Goal: Use online tool/utility: Use online tool/utility

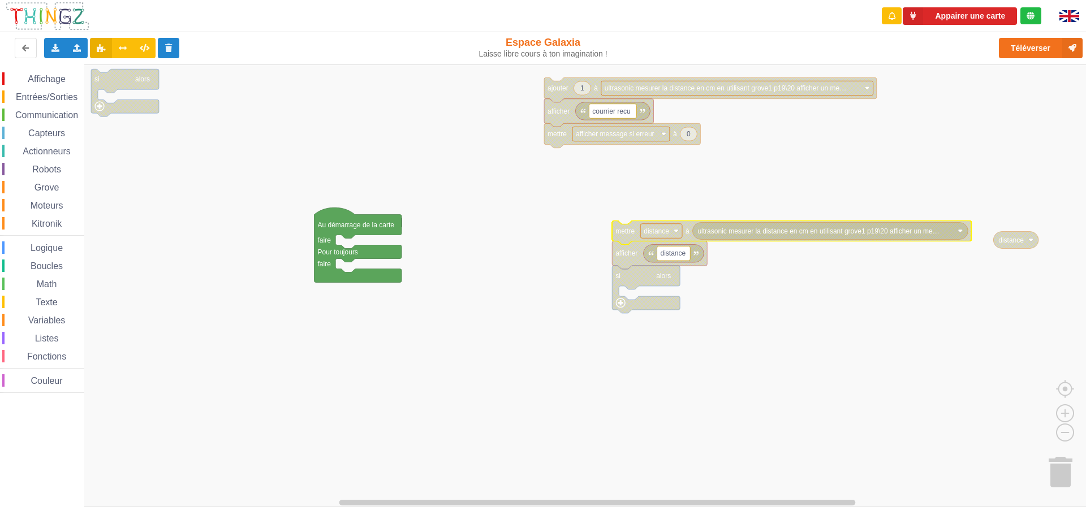
click at [25, 278] on div "Math" at bounding box center [43, 284] width 82 height 12
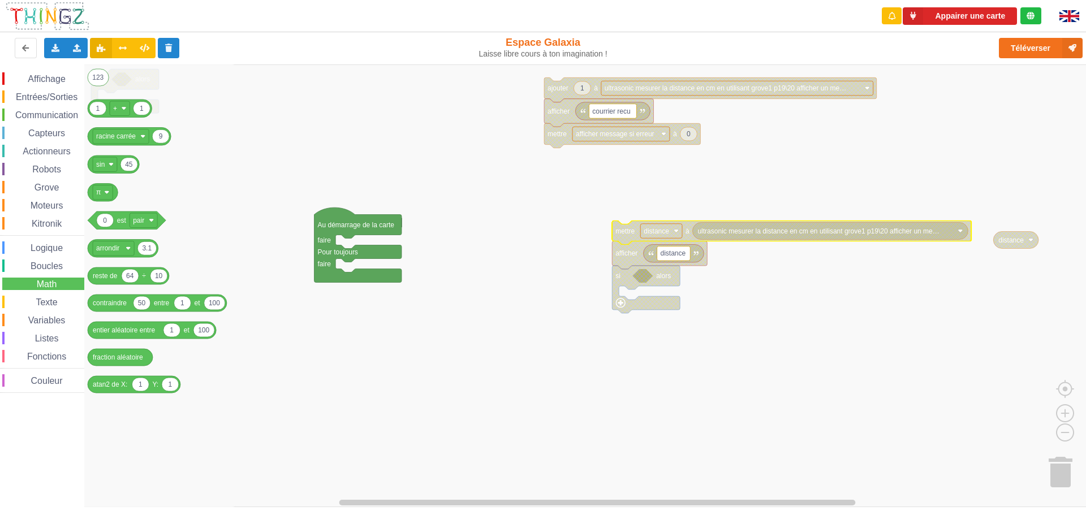
click at [293, 190] on rect "Espace de travail de Blocky" at bounding box center [547, 286] width 1094 height 443
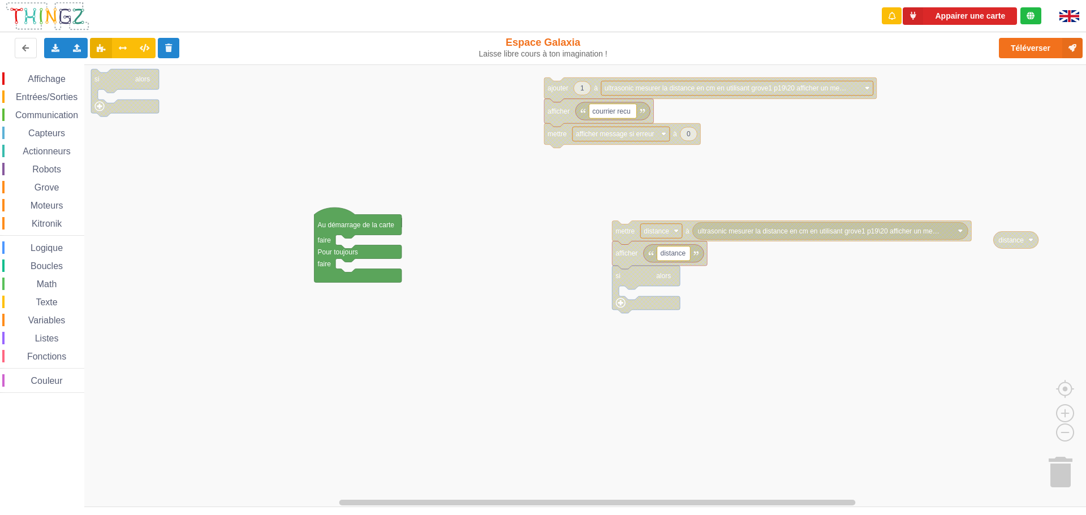
click at [32, 238] on div "Affichage Entrées/Sorties Communication Capteurs Actionneurs Robots Grove Moteu…" at bounding box center [42, 232] width 84 height 321
click at [53, 46] on icon at bounding box center [55, 47] width 10 height 7
click at [71, 73] on span "Exporter l'assemblage de blocs" at bounding box center [125, 69] width 110 height 9
click at [58, 49] on icon at bounding box center [55, 47] width 10 height 7
click at [71, 72] on span "Exporter l'assemblage de blocs" at bounding box center [125, 69] width 110 height 9
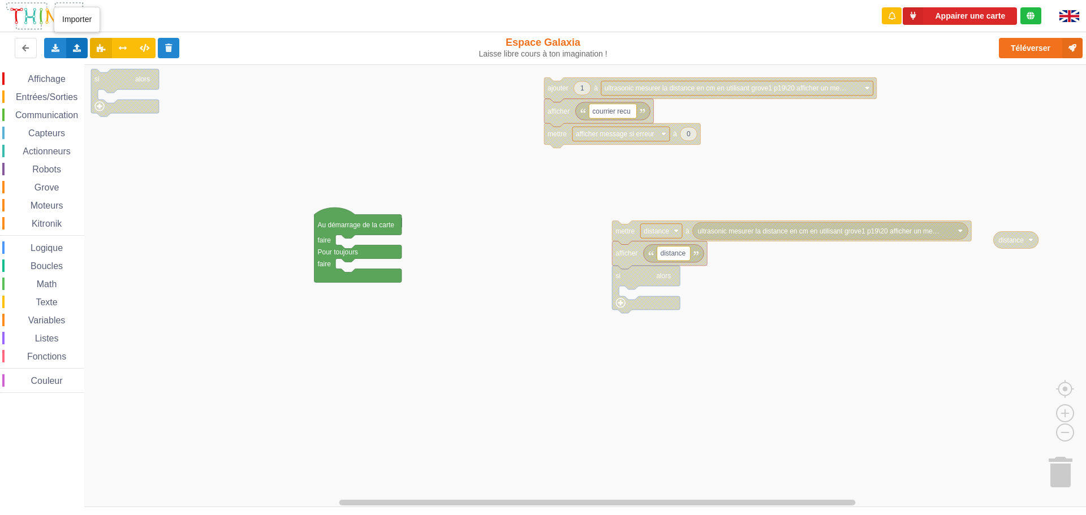
click at [78, 51] on icon at bounding box center [77, 47] width 10 height 7
click at [72, 51] on div "Importer un assemblage de blocs Importer du code Python" at bounding box center [77, 48] width 22 height 20
click at [81, 50] on icon at bounding box center [77, 47] width 10 height 7
click at [91, 65] on icon at bounding box center [87, 69] width 10 height 8
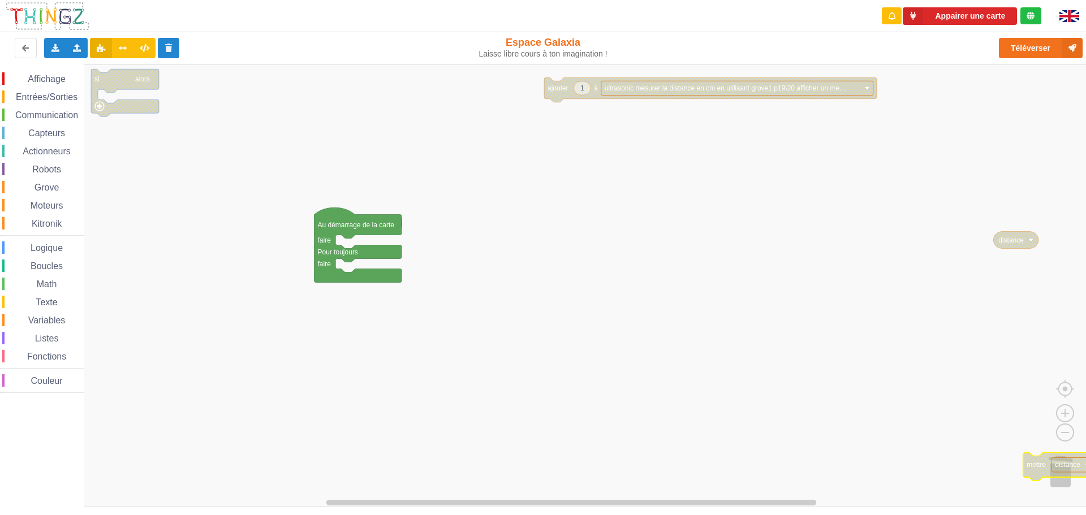
click at [1050, 467] on icon "Espace de travail de Blocky" at bounding box center [1084, 467] width 120 height 28
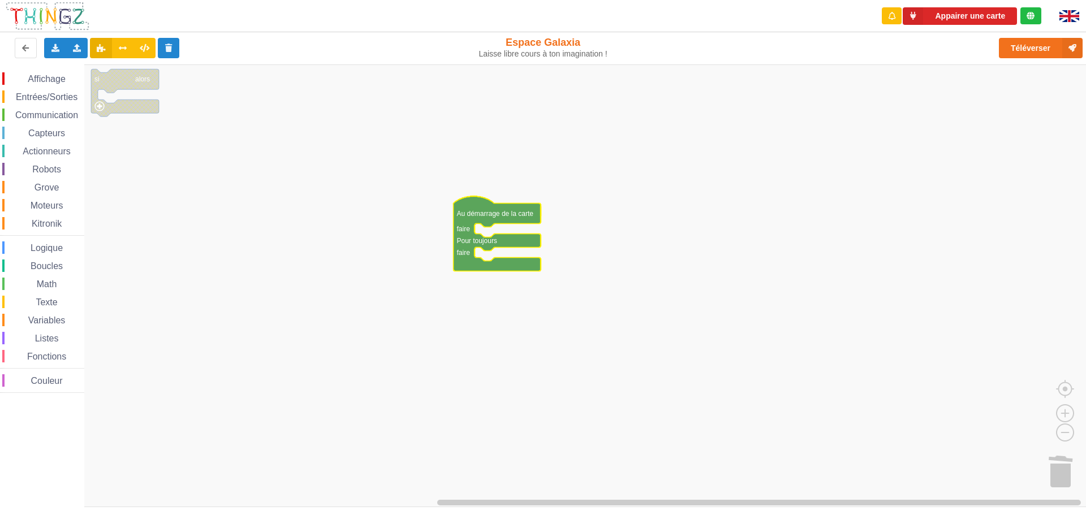
click at [503, 217] on text "Au démarrage de la carte" at bounding box center [495, 213] width 77 height 8
click at [506, 220] on text "Au démarrage de la carte" at bounding box center [497, 216] width 77 height 8
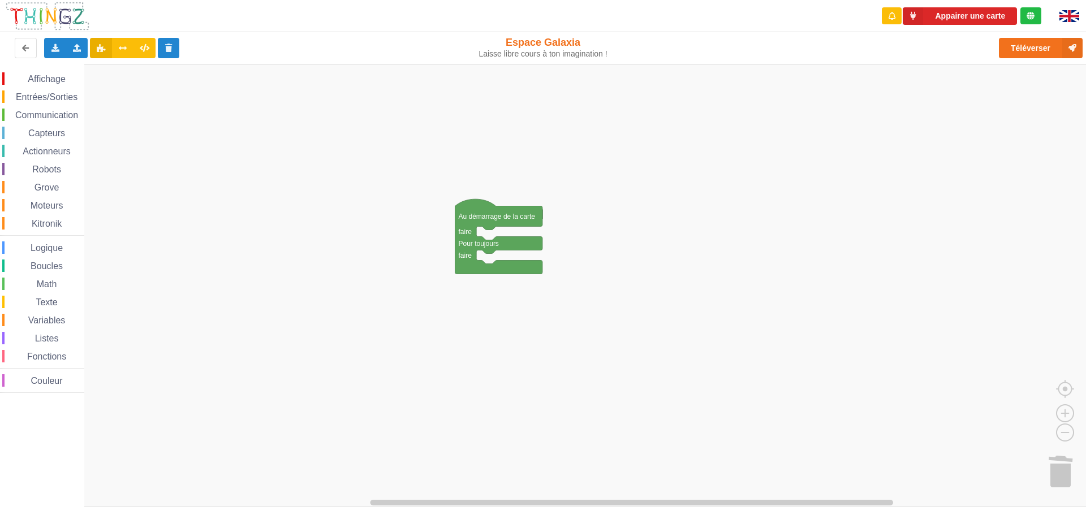
click at [12, 119] on span "Espace de travail de Blocky" at bounding box center [9, 115] width 9 height 9
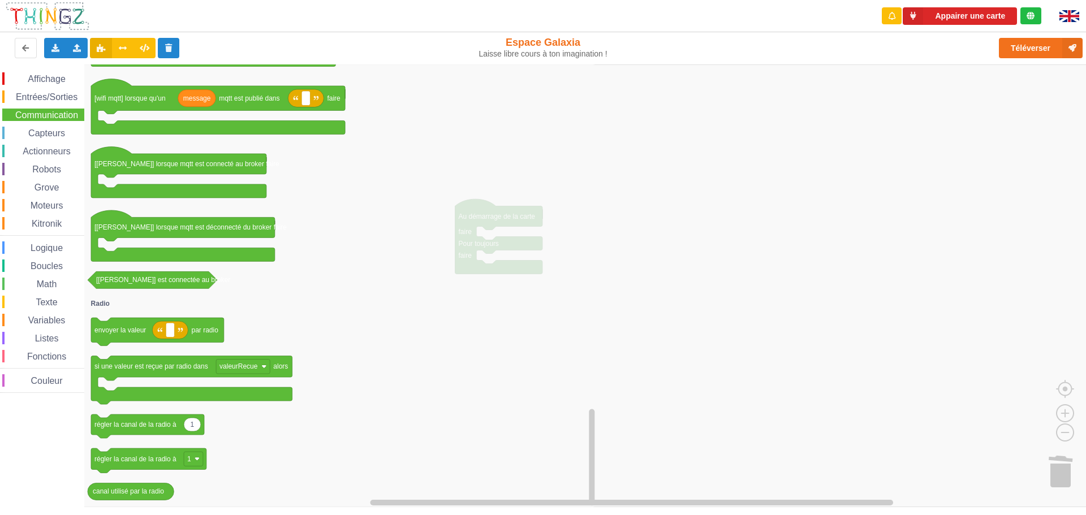
click at [45, 290] on div "Math" at bounding box center [43, 284] width 82 height 12
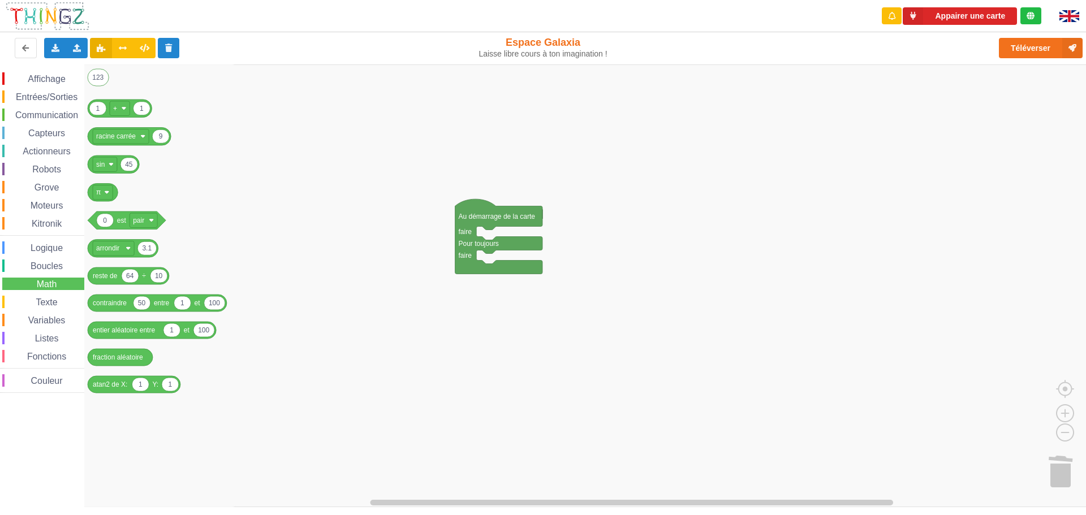
click at [51, 381] on span "Couleur" at bounding box center [46, 381] width 35 height 10
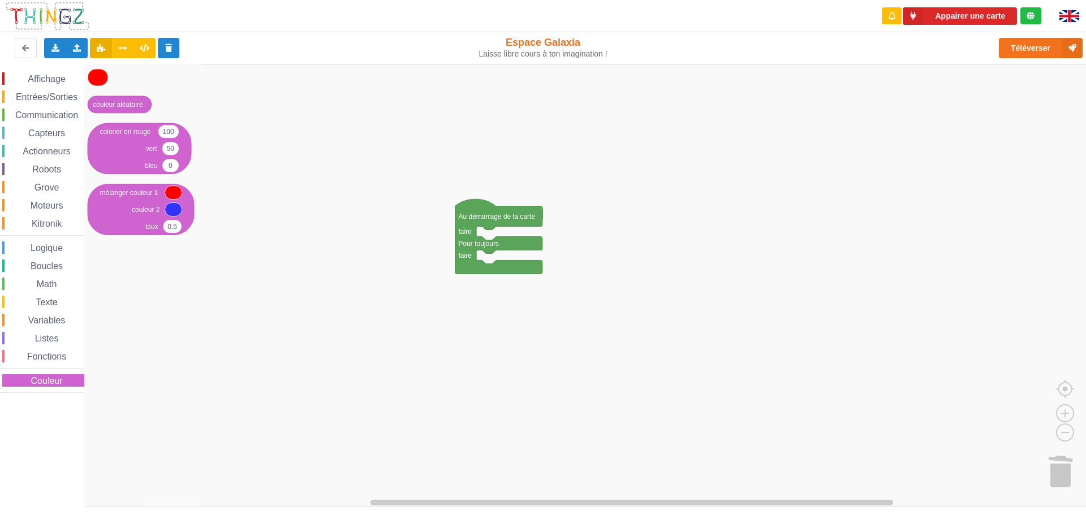
click at [50, 362] on div "Fonctions" at bounding box center [43, 356] width 82 height 12
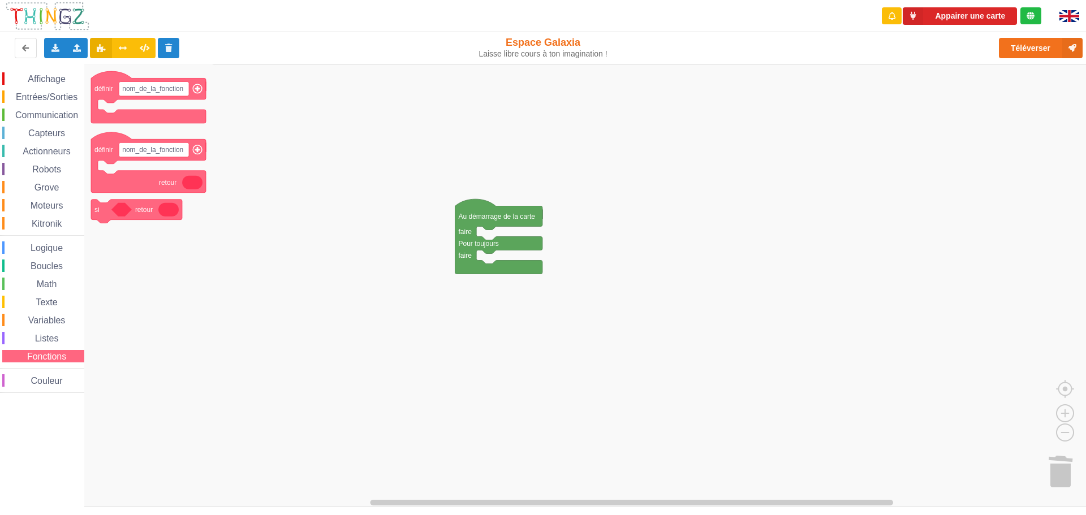
click at [61, 342] on div "Listes" at bounding box center [43, 338] width 82 height 12
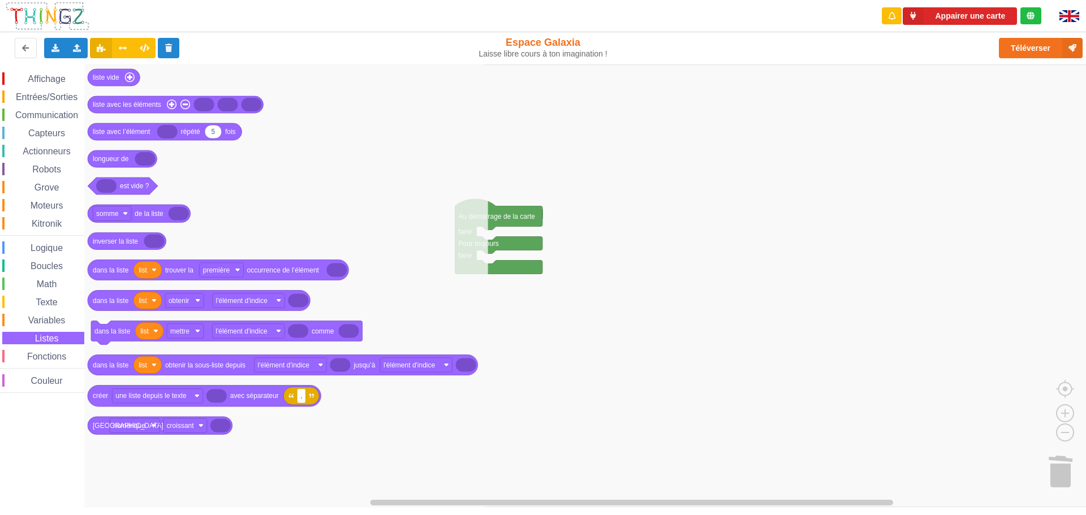
drag, startPoint x: 45, startPoint y: 323, endPoint x: 45, endPoint y: 307, distance: 15.3
click at [45, 322] on span "Variables" at bounding box center [47, 321] width 41 height 10
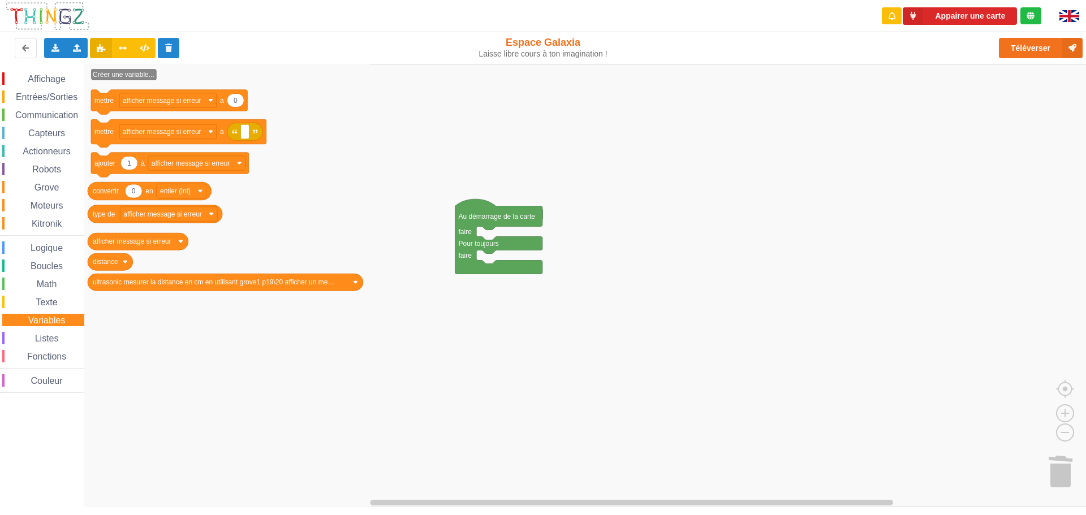
click at [45, 305] on span "Texte" at bounding box center [46, 303] width 25 height 10
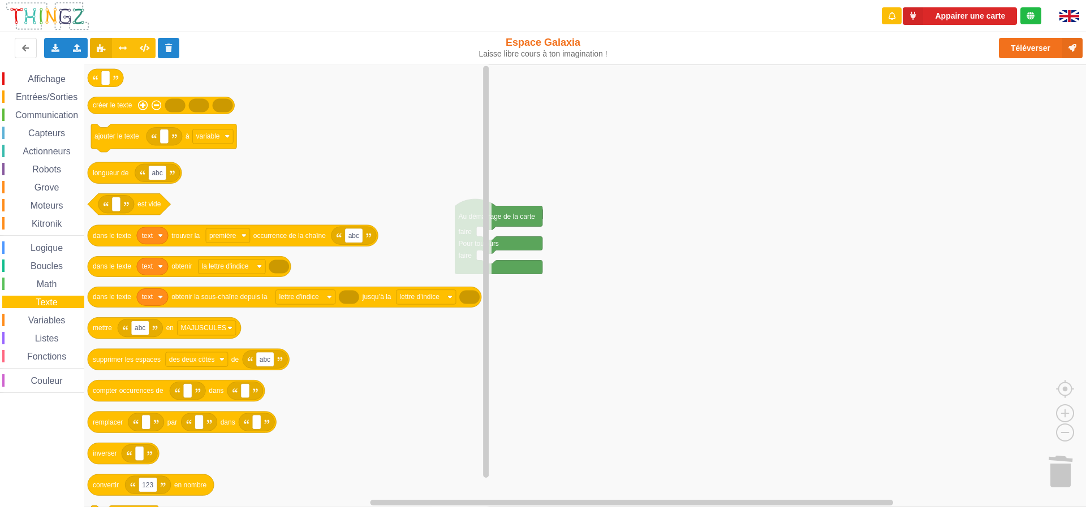
click at [45, 290] on div "Affichage Entrées/Sorties Communication Capteurs Actionneurs Robots Grove Moteu…" at bounding box center [42, 232] width 84 height 321
click at [46, 269] on span "Boucles" at bounding box center [47, 266] width 36 height 10
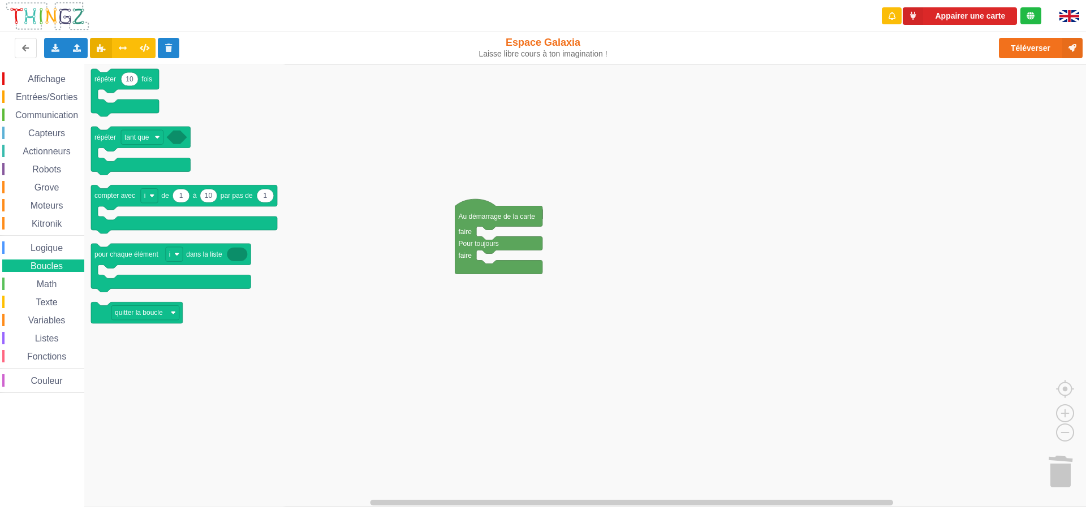
click at [48, 268] on span "Boucles" at bounding box center [47, 266] width 36 height 10
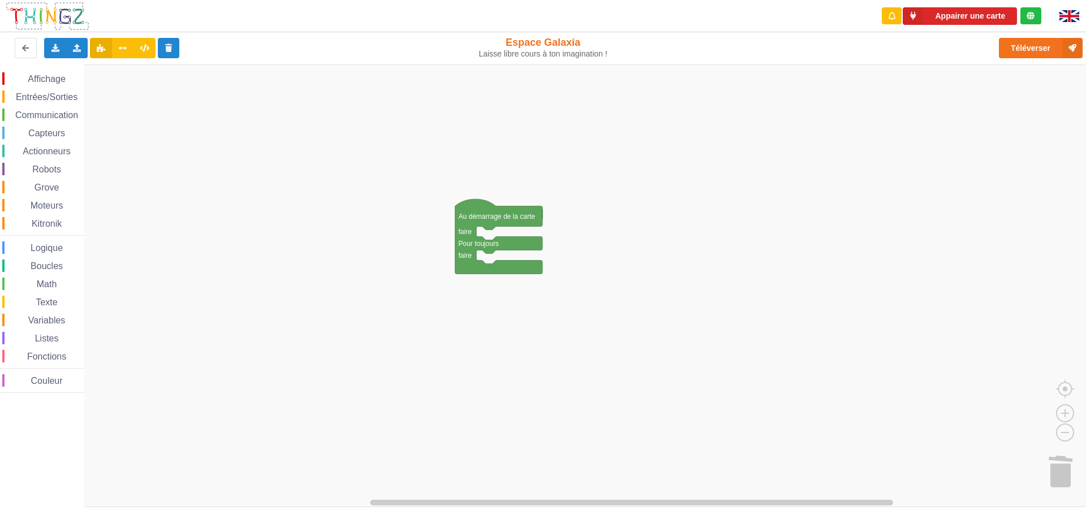
click at [65, 110] on div "Communication" at bounding box center [43, 115] width 82 height 12
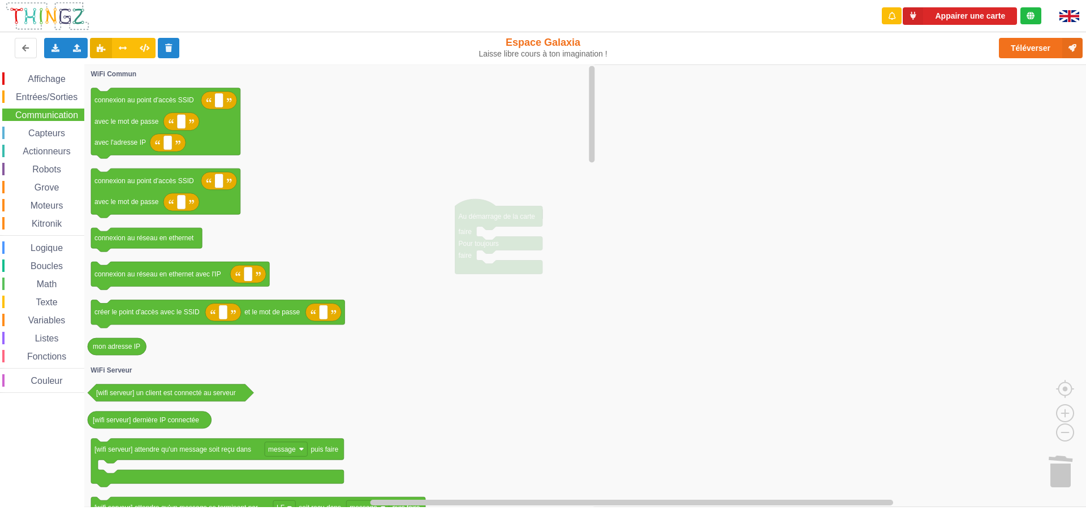
click at [439, 171] on icon "Espace de travail de Blocky" at bounding box center [340, 286] width 513 height 443
click at [44, 284] on span "Math" at bounding box center [47, 285] width 24 height 10
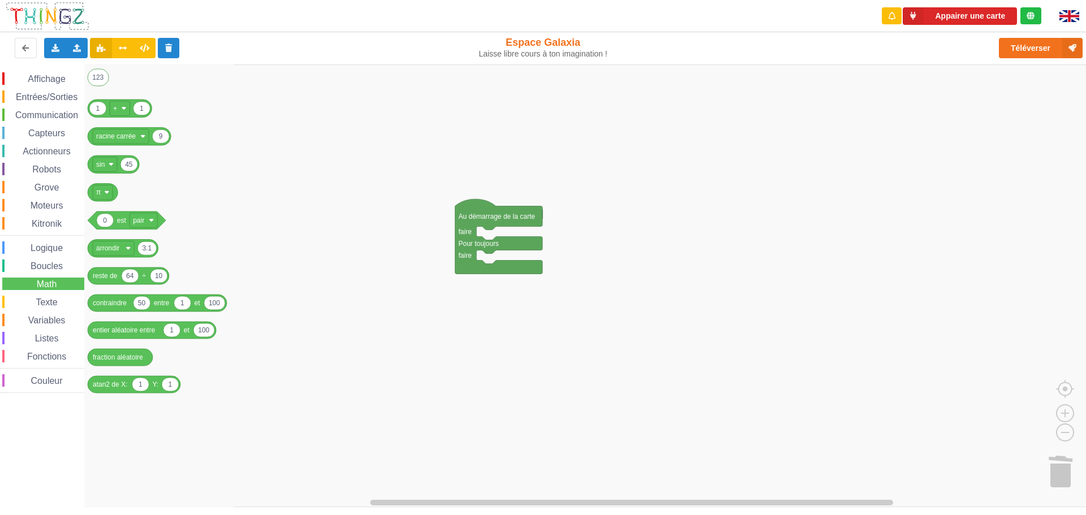
click at [77, 268] on div "Boucles" at bounding box center [43, 266] width 82 height 12
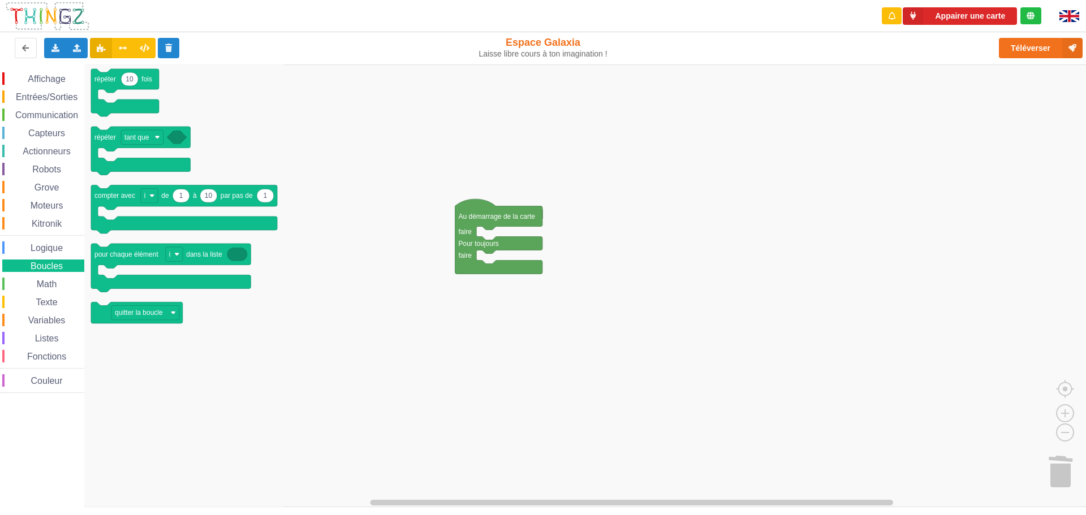
click at [18, 283] on div "Math" at bounding box center [43, 284] width 82 height 12
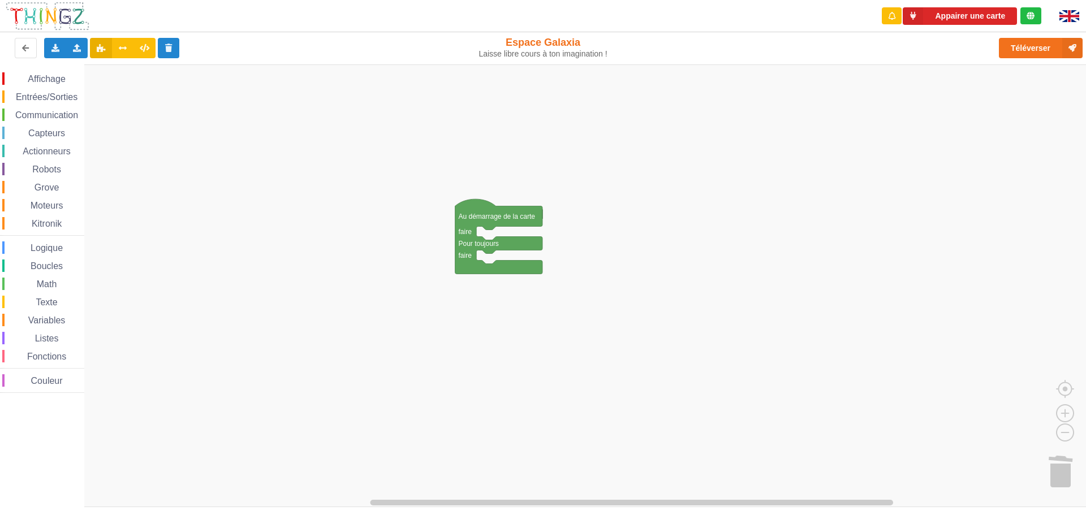
click at [380, 200] on rect "Espace de travail de Blocky" at bounding box center [547, 286] width 1094 height 443
click at [104, 53] on button at bounding box center [101, 48] width 22 height 20
click at [48, 38] on div "Exporter l'assemblage de blocs Exporter l'assemblage de blocs au format Python …" at bounding box center [217, 48] width 445 height 36
click at [50, 39] on div "Exporter l'assemblage de blocs Exporter l'assemblage de blocs au format Python" at bounding box center [55, 48] width 22 height 20
click at [70, 71] on span "Exporter l'assemblage de blocs" at bounding box center [125, 69] width 110 height 9
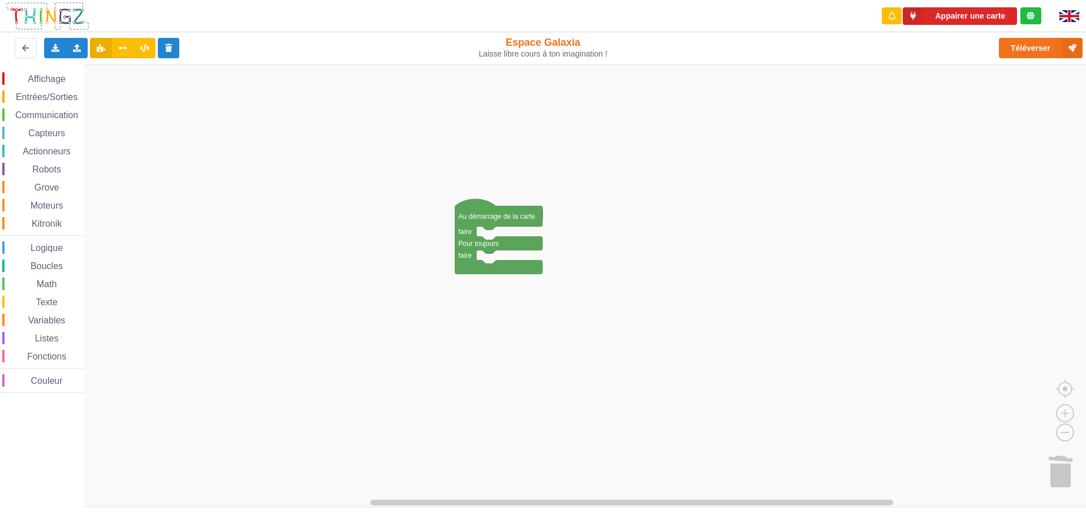
click at [484, 190] on rect "Espace de travail de Blocky" at bounding box center [547, 286] width 1094 height 443
click at [482, 188] on rect "Espace de travail de Blocky" at bounding box center [547, 286] width 1094 height 443
click at [480, 176] on rect "Espace de travail de Blocky" at bounding box center [547, 286] width 1094 height 443
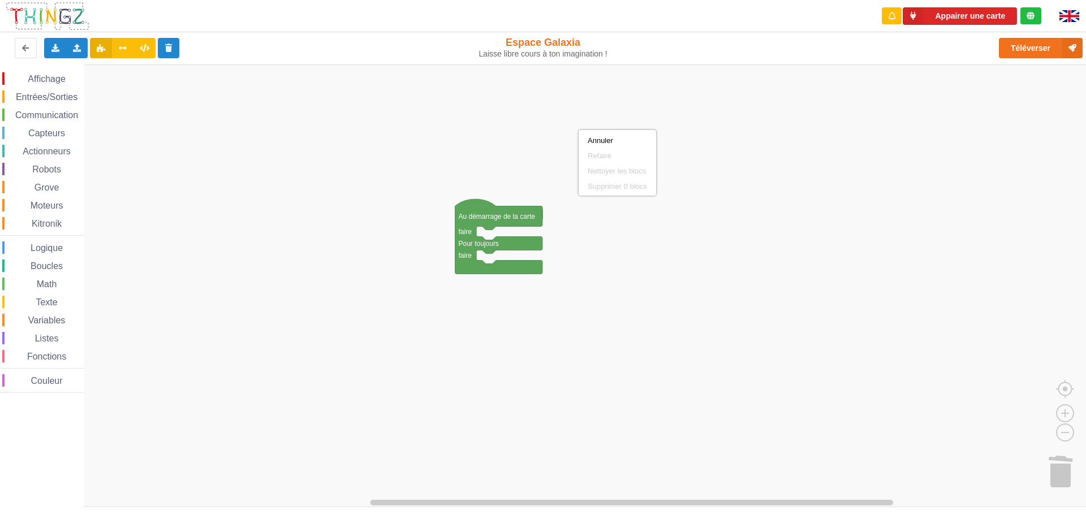
click at [595, 154] on div "Refaire" at bounding box center [617, 156] width 59 height 8
click at [595, 140] on div "Annuler" at bounding box center [617, 140] width 59 height 8
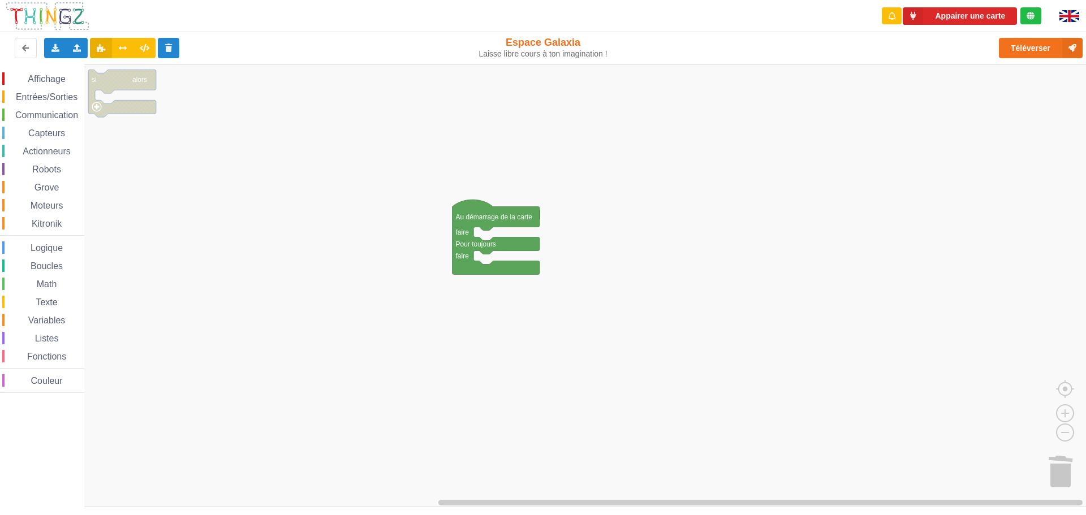
click at [146, 70] on div "Affichage Entrées/Sorties Communication Capteurs Actionneurs Robots Grove Moteu…" at bounding box center [547, 286] width 1094 height 443
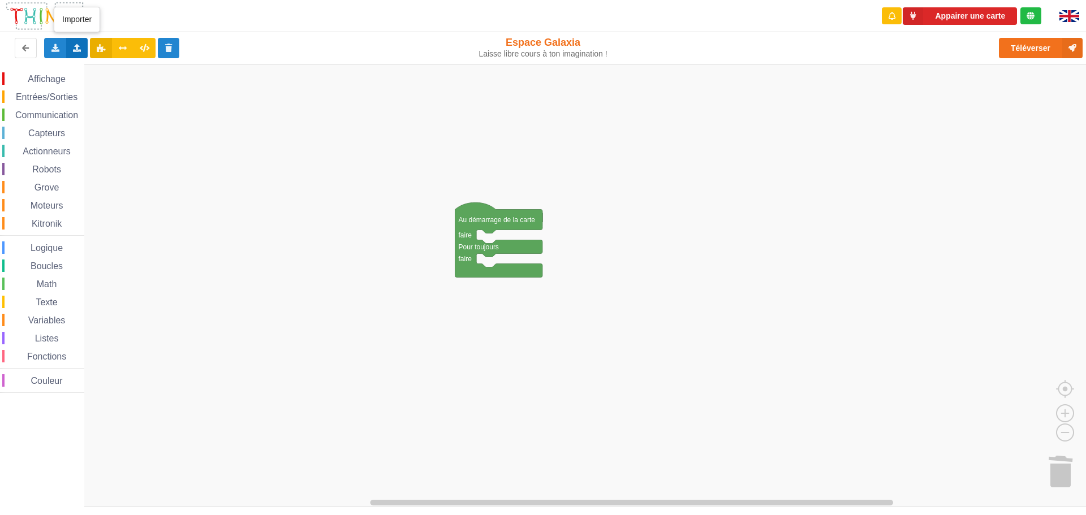
click at [85, 53] on div "Importer un assemblage de blocs Importer du code Python" at bounding box center [77, 48] width 22 height 20
click at [87, 64] on div "Importer un assemblage de blocs" at bounding box center [148, 69] width 151 height 20
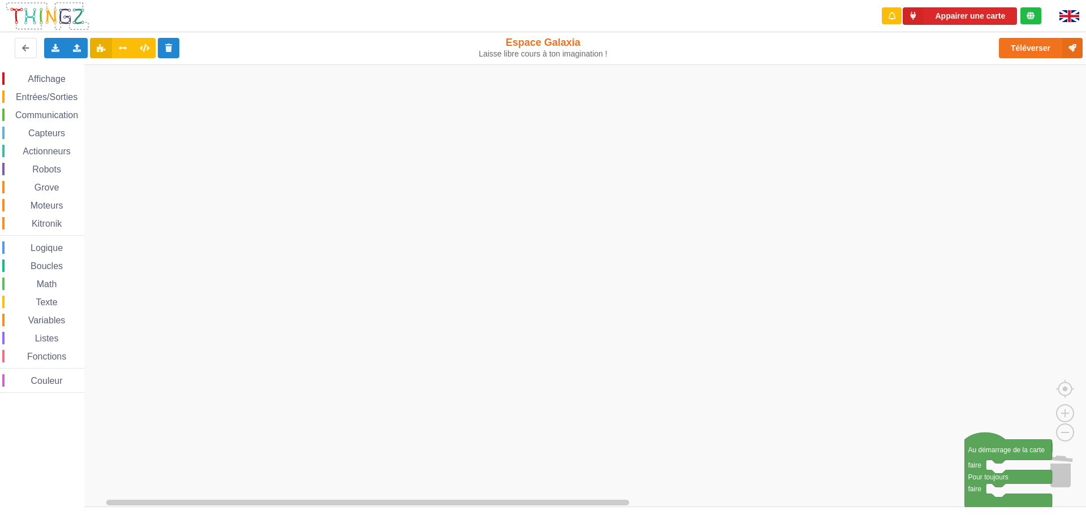
click at [1047, 463] on rect "Espace de travail de Blocky" at bounding box center [547, 286] width 1094 height 443
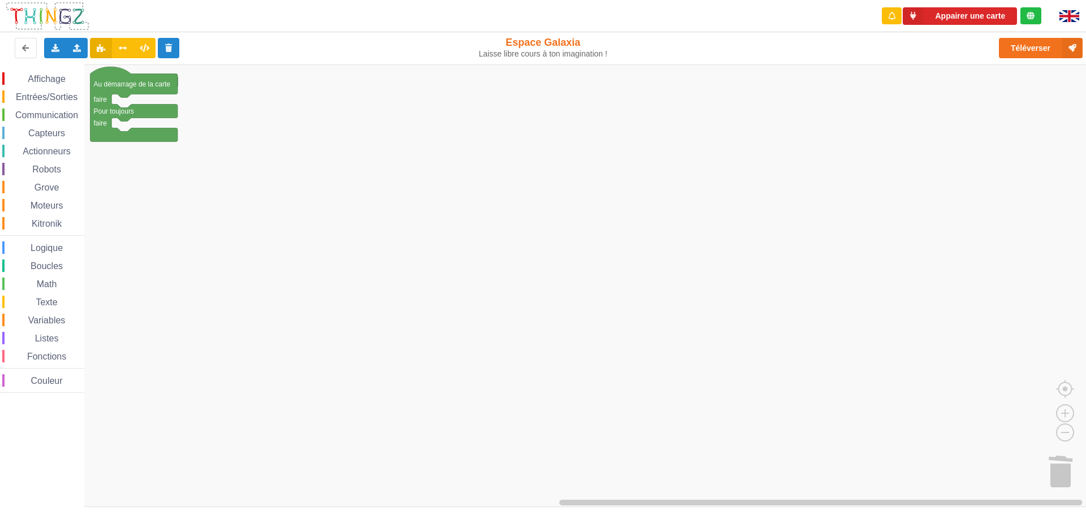
click at [231, 169] on rect "Espace de travail de Blocky" at bounding box center [547, 286] width 1094 height 443
click at [271, 170] on div "Annuler" at bounding box center [283, 171] width 59 height 8
click at [272, 194] on rect "Espace de travail de Blocky" at bounding box center [547, 286] width 1094 height 443
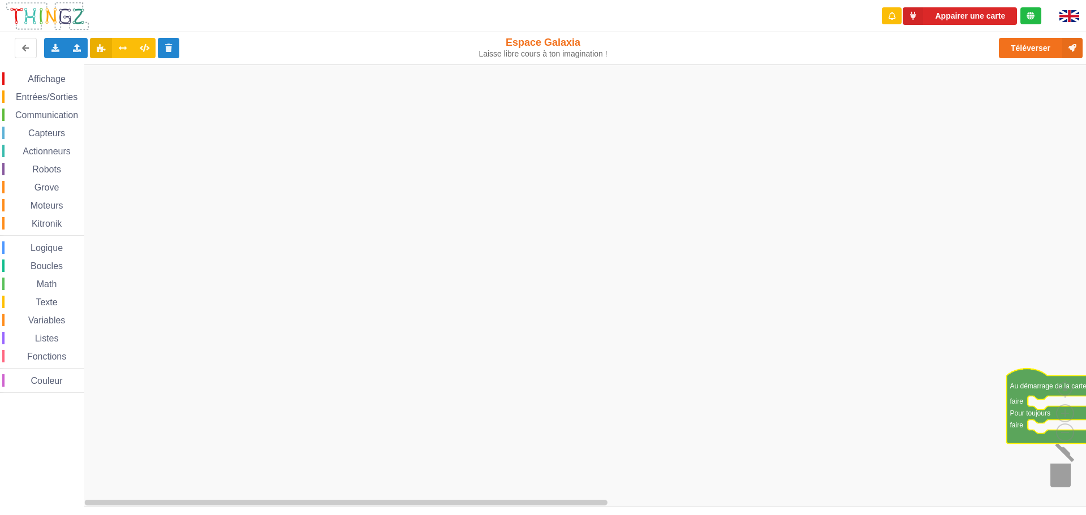
click at [1059, 467] on image "Espace de travail de Blocky" at bounding box center [1075, 471] width 54 height 70
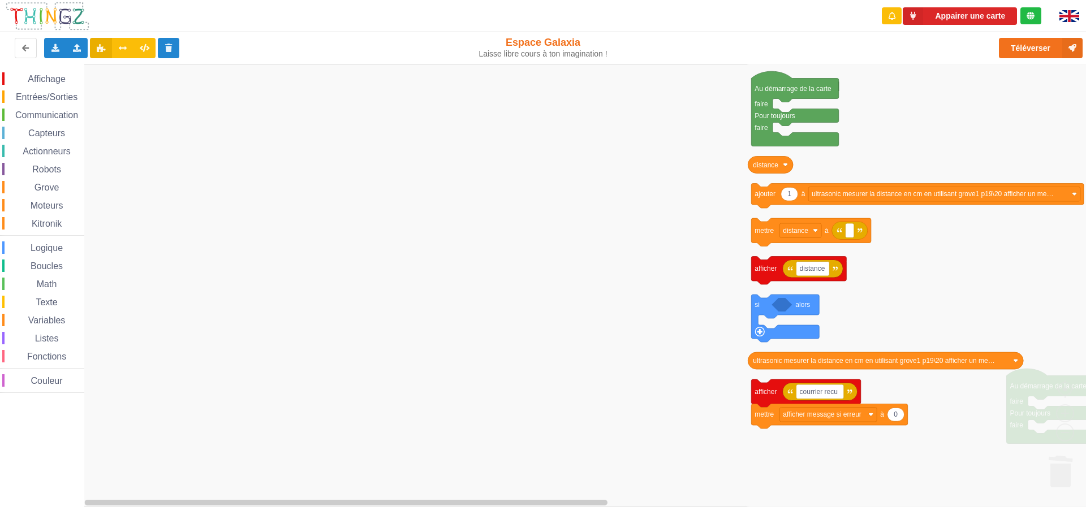
click at [1059, 467] on icon "Espace de travail de Blocky" at bounding box center [920, 286] width 350 height 443
click at [1059, 445] on icon "Espace de travail de Blocky" at bounding box center [920, 286] width 350 height 443
click at [877, 366] on icon "Au démarrage de la carte faire Pour toujours faire distance 1 ajouter à ultraso…" at bounding box center [920, 286] width 350 height 443
click at [877, 366] on icon "Espace de travail de Blocky" at bounding box center [886, 361] width 276 height 17
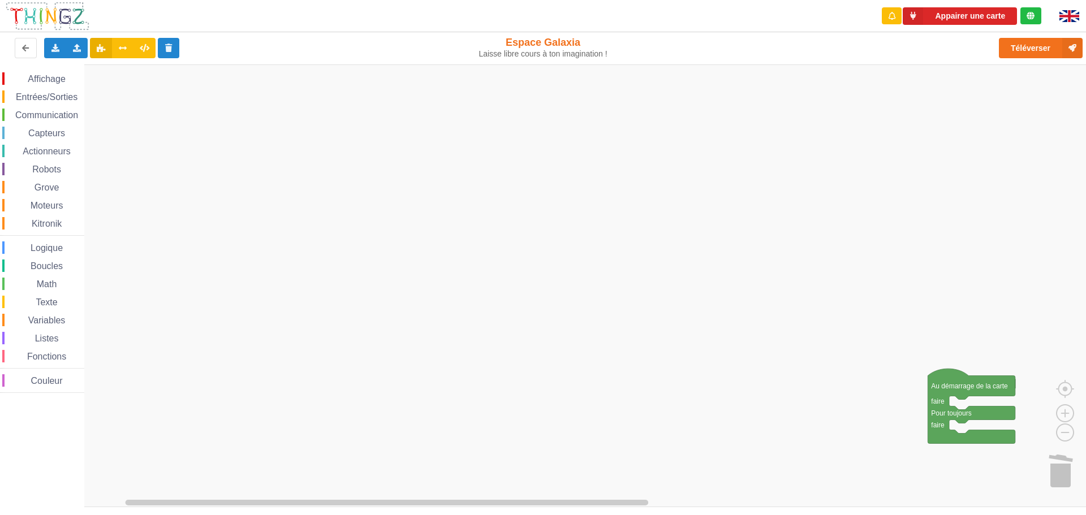
click at [1058, 474] on image "Espace de travail de Blocky" at bounding box center [1075, 471] width 54 height 70
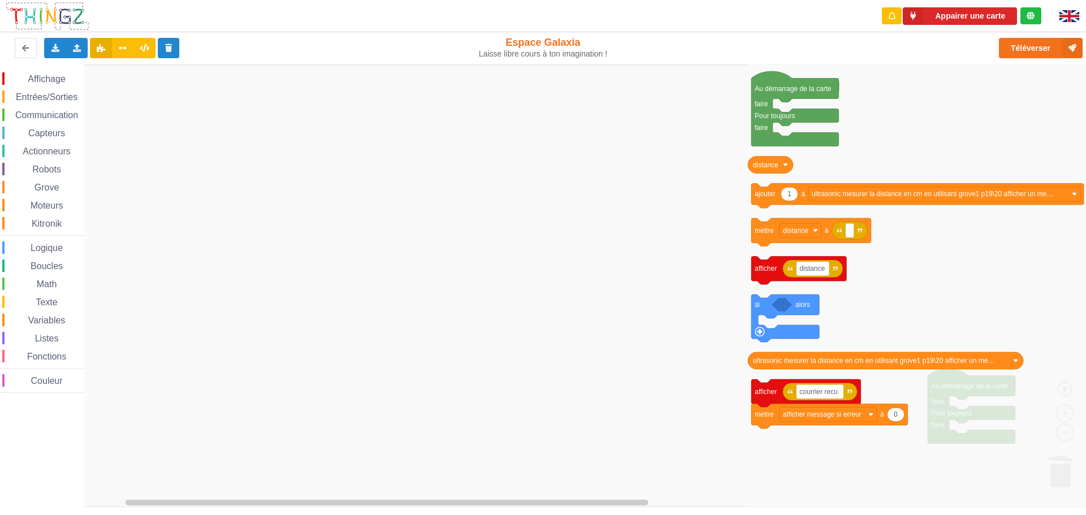
click at [1058, 474] on icon "Espace de travail de Blocky" at bounding box center [920, 286] width 350 height 443
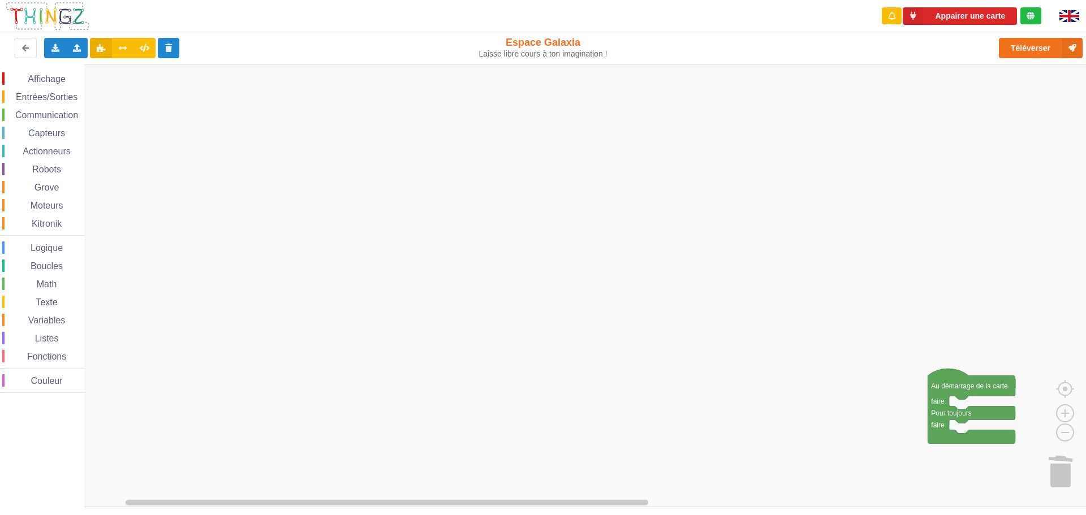
click at [611, 243] on rect "Espace de travail de Blocky" at bounding box center [547, 286] width 1094 height 443
click at [1059, 479] on image "Espace de travail de Blocky" at bounding box center [1075, 471] width 54 height 70
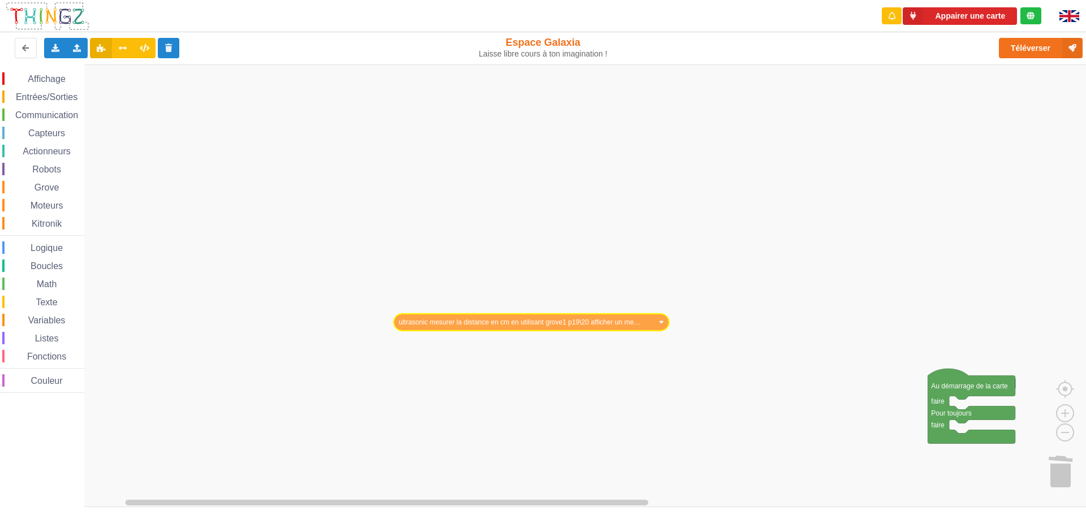
click at [564, 326] on div "Affichage Entrées/Sorties Communication Capteurs Actionneurs Robots Grove Moteu…" at bounding box center [547, 286] width 1094 height 443
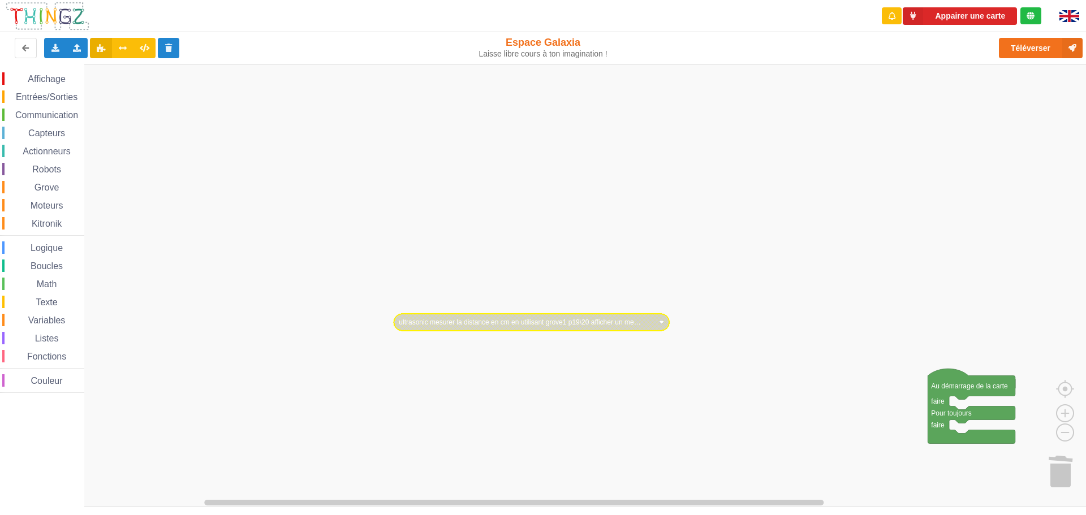
click at [660, 323] on image "Espace de travail de Blocky" at bounding box center [661, 322] width 5 height 5
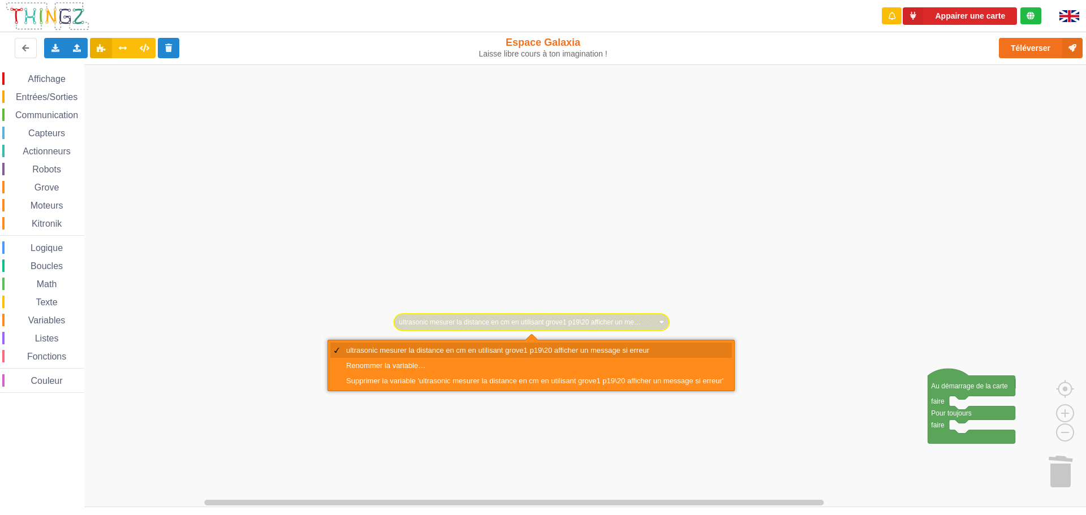
click at [488, 347] on div "ultrasonic mesurer la distance en cm en utilisant grove1 p19\20 afficher un mes…" at bounding box center [534, 350] width 377 height 8
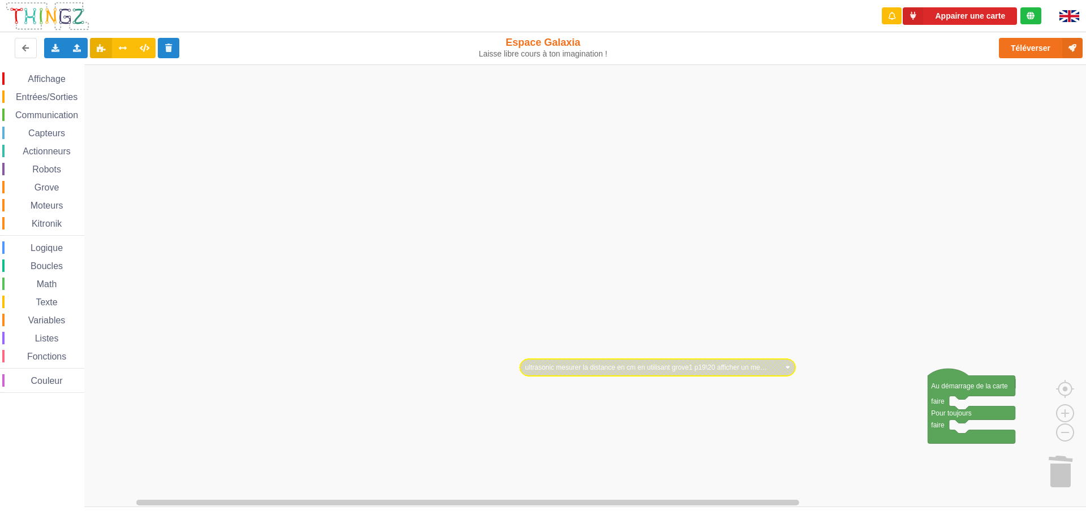
click at [786, 370] on image "Espace de travail de Blocky" at bounding box center [787, 367] width 5 height 5
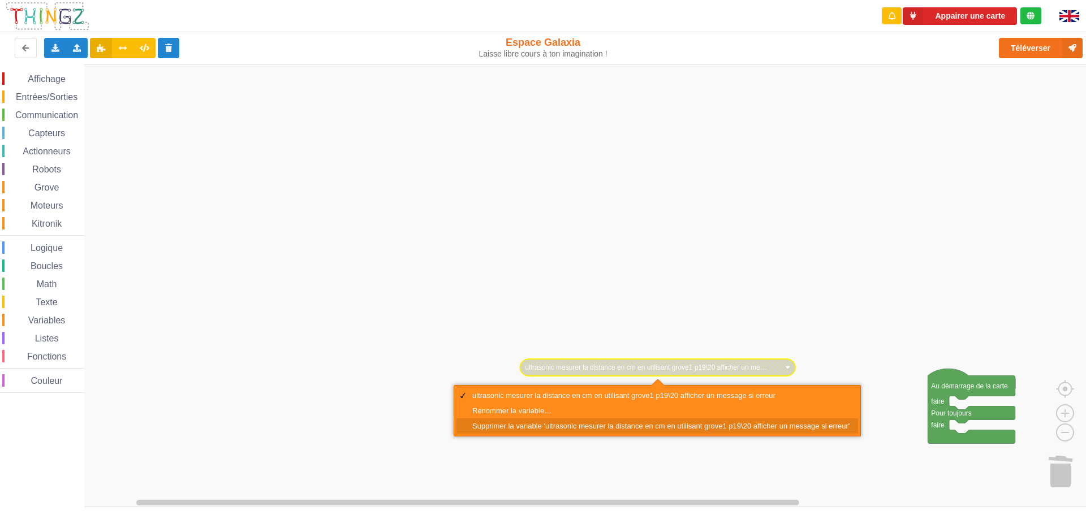
click at [779, 422] on div "Supprimer la variable 'ultrasonic mesurer la distance en cm en utilisant grove1…" at bounding box center [658, 426] width 402 height 15
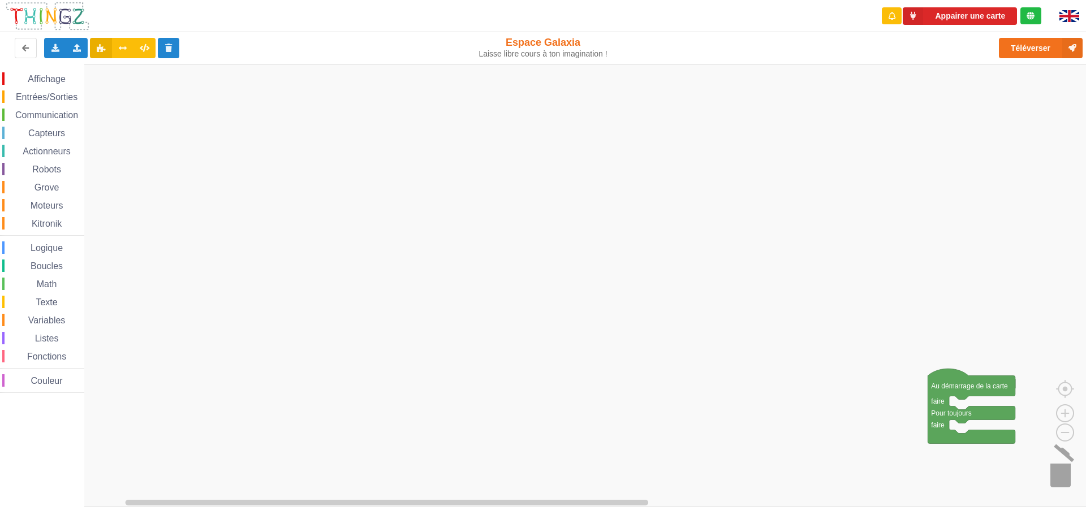
click at [1065, 474] on image "Espace de travail de Blocky" at bounding box center [1075, 471] width 54 height 70
click at [1066, 471] on div "Affichage Entrées/Sorties Communication Capteurs Actionneurs Robots Grove Moteu…" at bounding box center [547, 286] width 1094 height 443
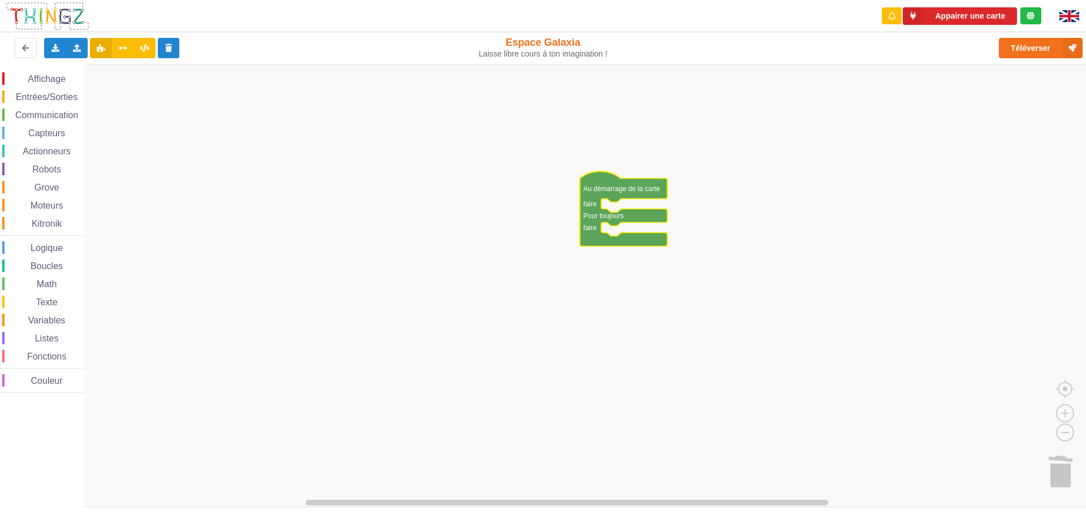
click at [541, 172] on rect "Espace de travail de Blocky" at bounding box center [547, 286] width 1094 height 443
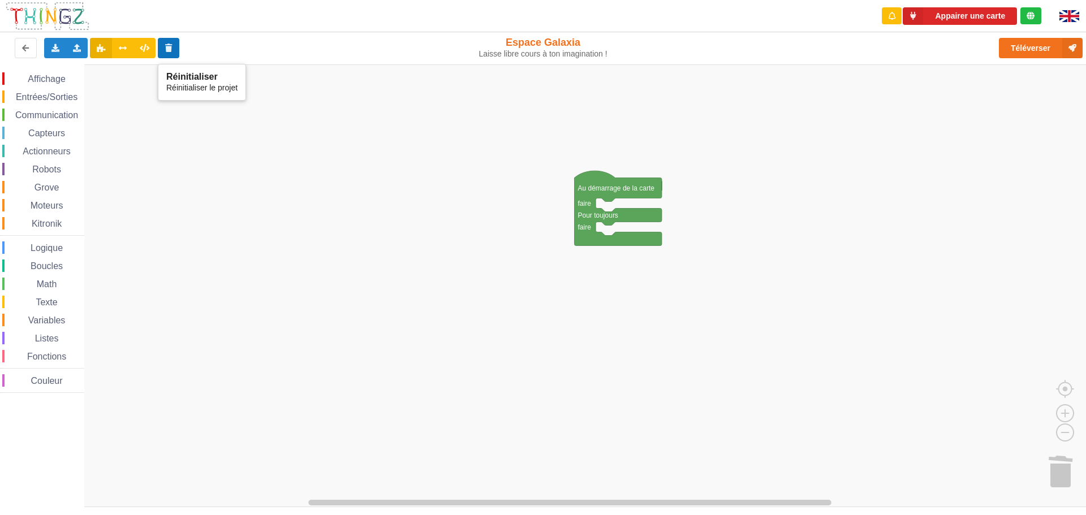
click at [174, 49] on button at bounding box center [169, 48] width 22 height 20
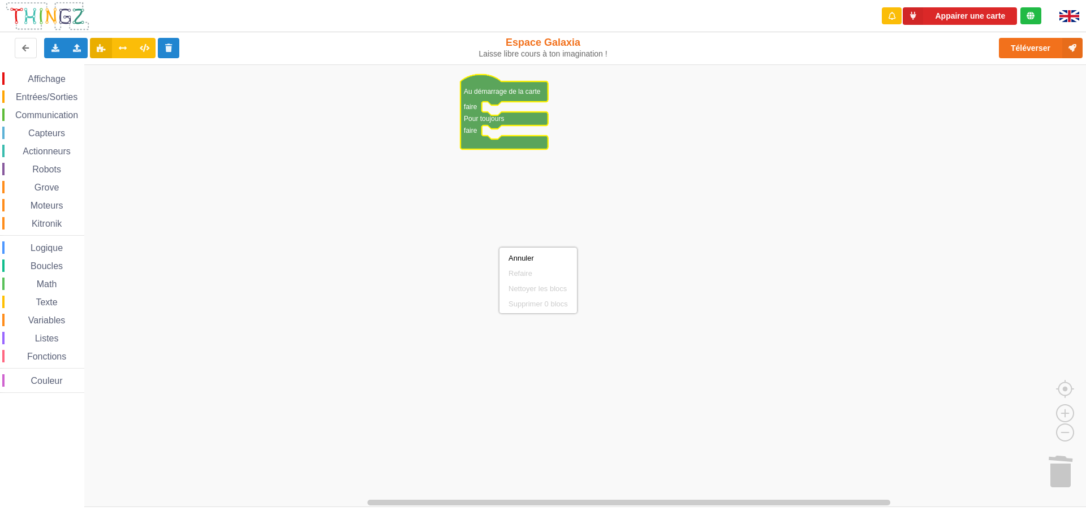
click at [517, 271] on div "Refaire" at bounding box center [538, 273] width 59 height 8
click at [531, 245] on rect "Espace de travail de Blocky" at bounding box center [547, 286] width 1094 height 443
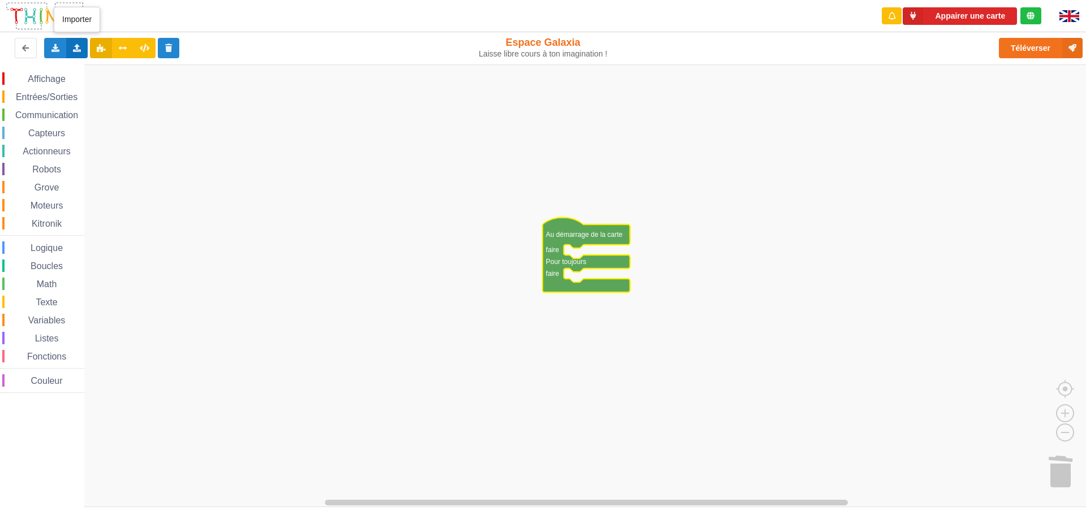
click at [75, 40] on div "Importer un assemblage de blocs Importer du code Python" at bounding box center [77, 48] width 22 height 20
click at [102, 69] on span "Importer un assemblage de blocs" at bounding box center [155, 69] width 117 height 9
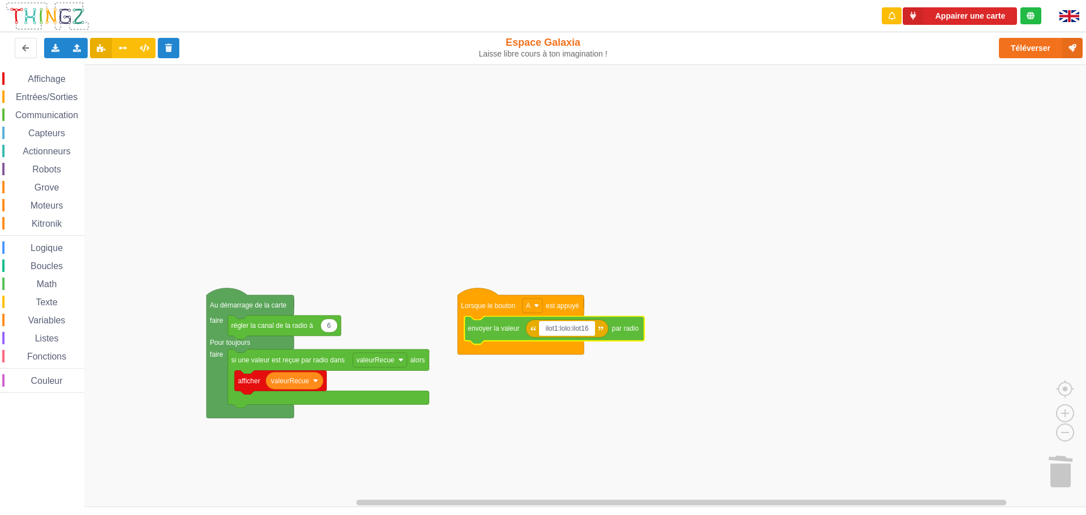
click at [557, 329] on input "ilot1:lolo:ilot16" at bounding box center [566, 328] width 55 height 15
type input "ilot15:lolo:ilot16"
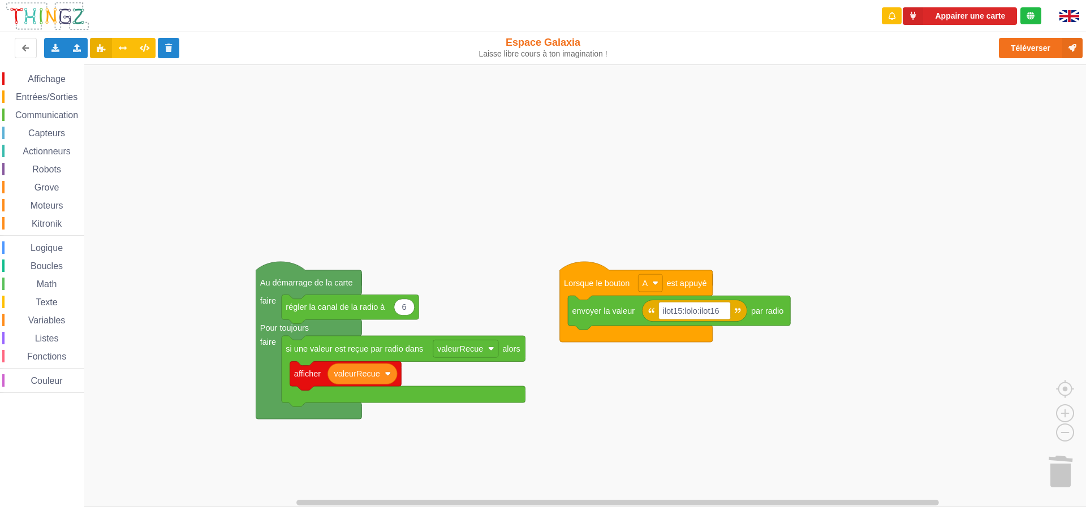
click at [629, 219] on div "Affichage Entrées/Sorties Communication Capteurs Actionneurs Robots Grove Moteu…" at bounding box center [547, 286] width 1094 height 443
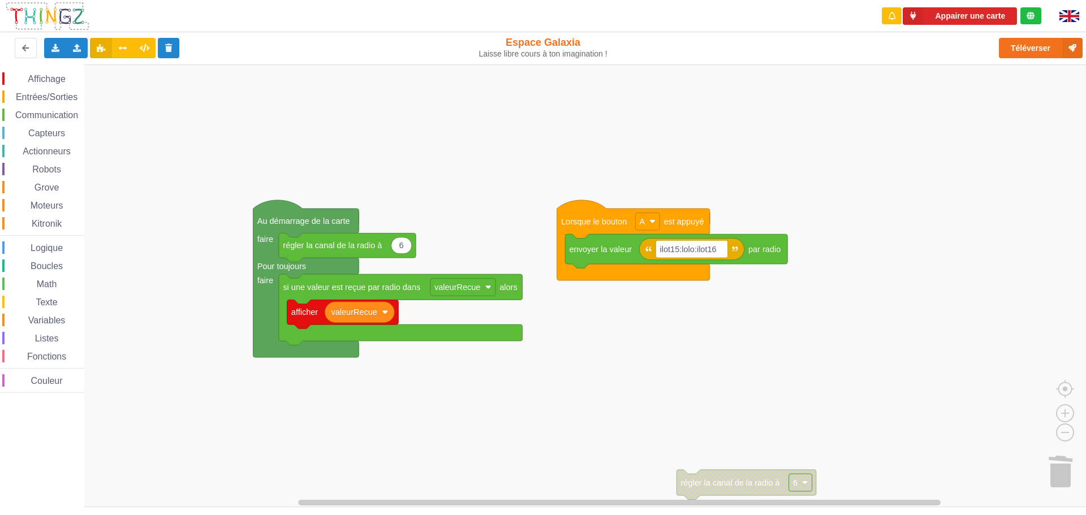
click at [857, 154] on div "Affichage Entrées/Sorties Communication Capteurs Actionneurs Robots Grove Moteu…" at bounding box center [547, 286] width 1094 height 443
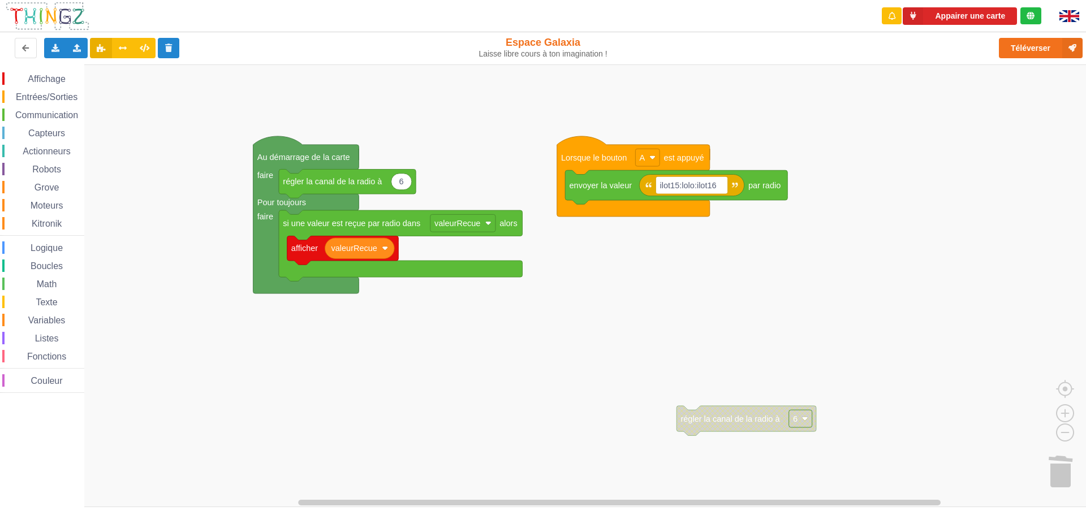
click at [777, 343] on div "Affichage Entrées/Sorties Communication Capteurs Actionneurs Robots Grove Moteu…" at bounding box center [547, 286] width 1094 height 443
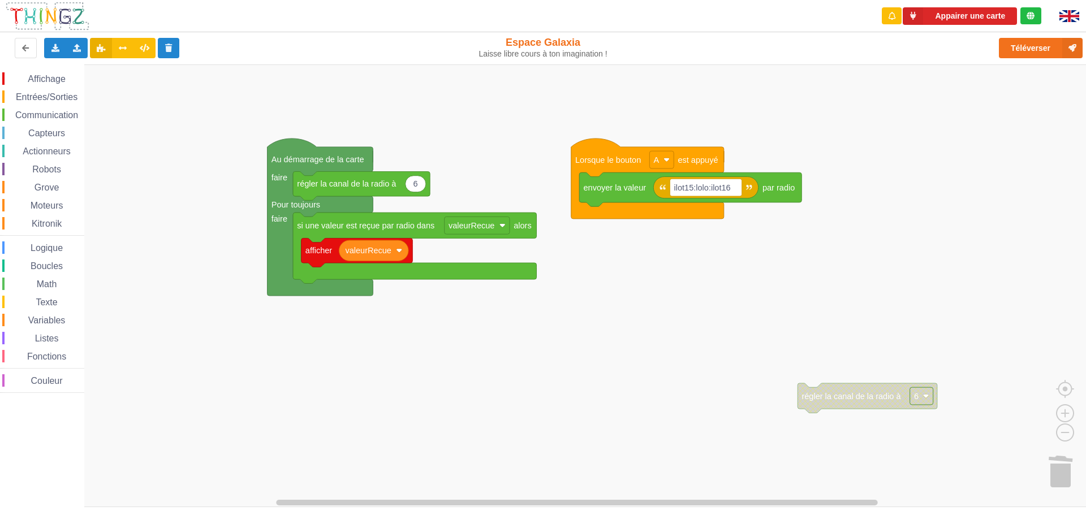
click at [1085, 404] on div "Affichage Entrées/Sorties Communication Capteurs Actionneurs Robots Grove Moteu…" at bounding box center [547, 286] width 1094 height 443
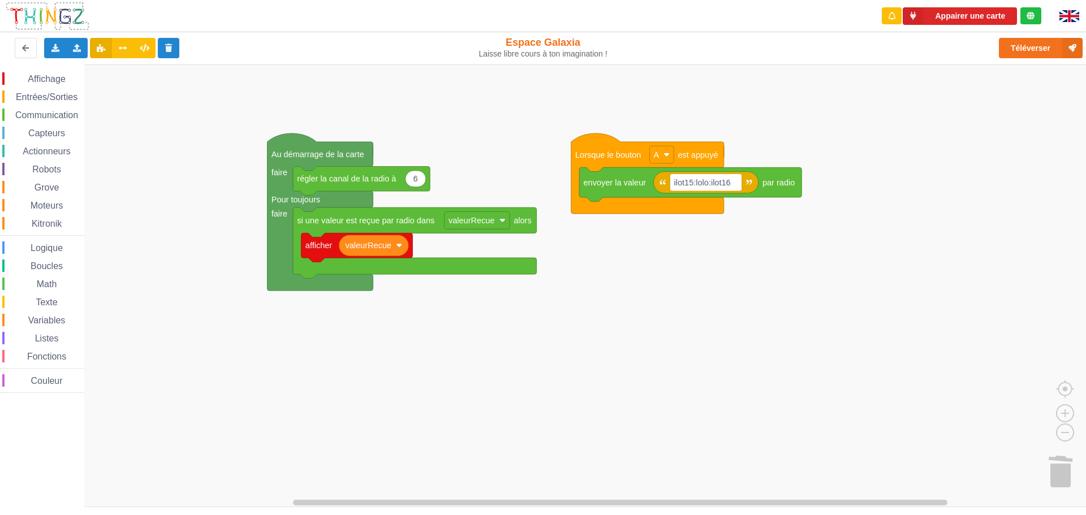
click at [643, 334] on div "Affichage Entrées/Sorties Communication Capteurs Actionneurs Robots Grove Moteu…" at bounding box center [547, 286] width 1094 height 443
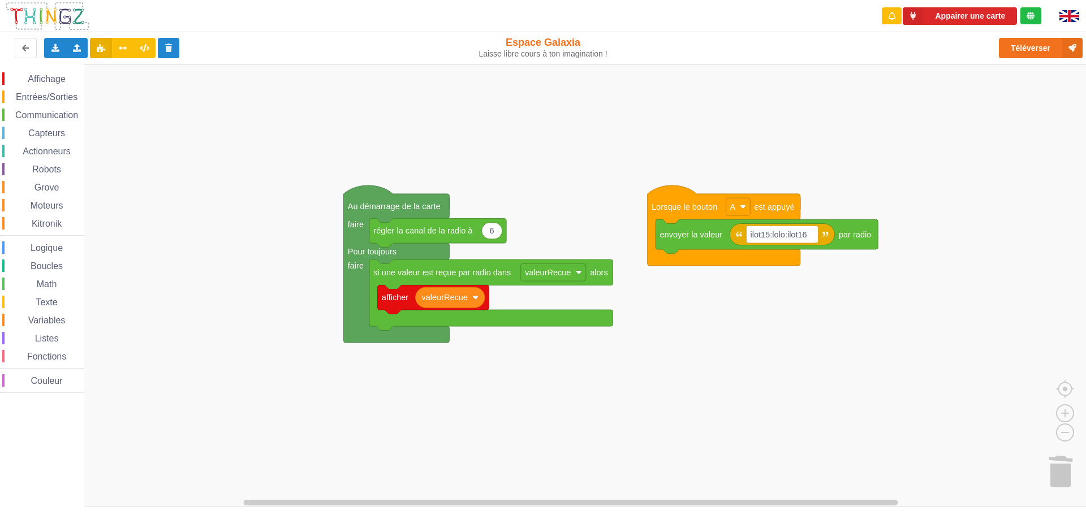
click at [728, 380] on div "Affichage Entrées/Sorties Communication Capteurs Actionneurs Robots Grove Moteu…" at bounding box center [547, 286] width 1094 height 443
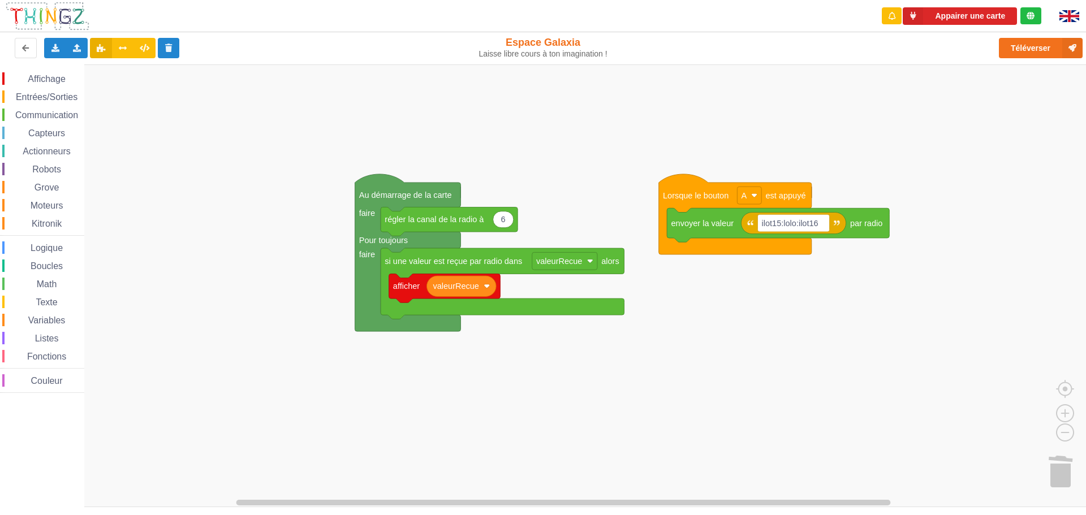
click at [886, 329] on div "Affichage Entrées/Sorties Communication Capteurs Actionneurs Robots Grove Moteu…" at bounding box center [547, 286] width 1094 height 443
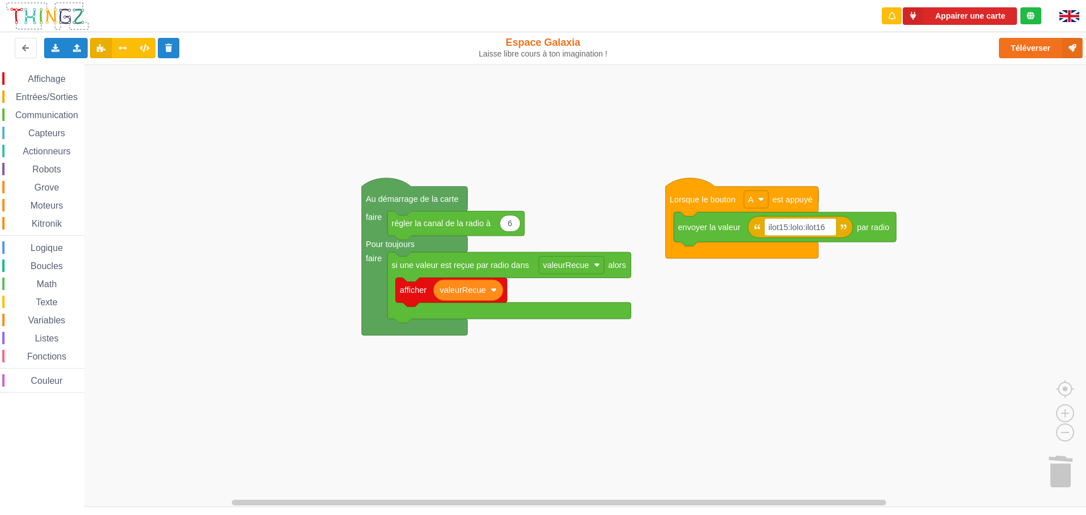
click at [866, 351] on div "Affichage Entrées/Sorties Communication Capteurs Actionneurs Robots Grove Moteu…" at bounding box center [547, 286] width 1094 height 443
